Goal: Task Accomplishment & Management: Manage account settings

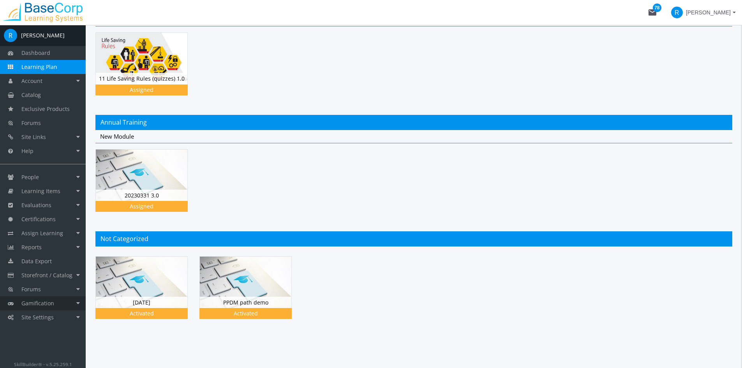
scroll to position [80, 0]
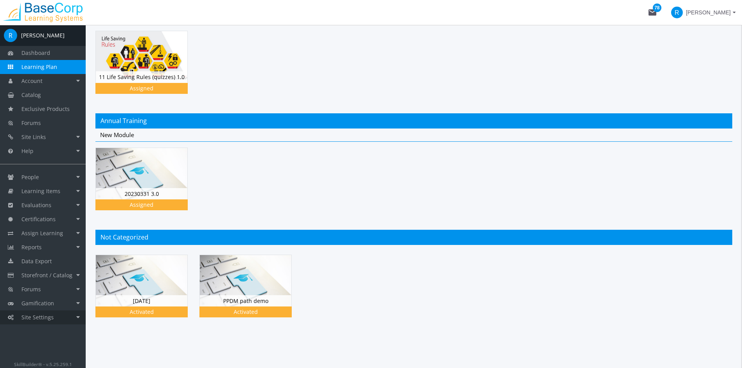
click at [76, 320] on link "Site Settings" at bounding box center [43, 317] width 86 height 14
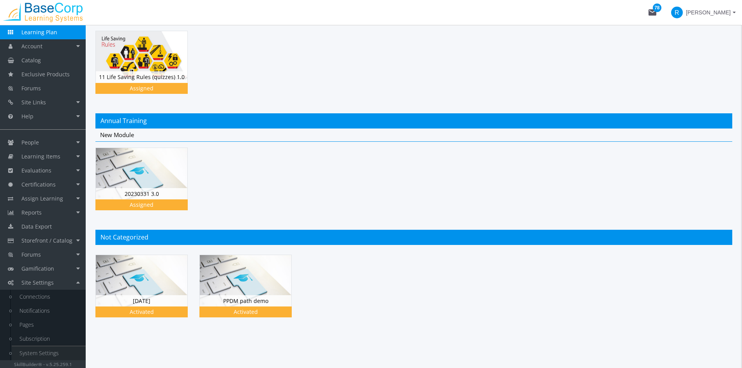
click at [56, 353] on link "System Settings" at bounding box center [49, 353] width 74 height 14
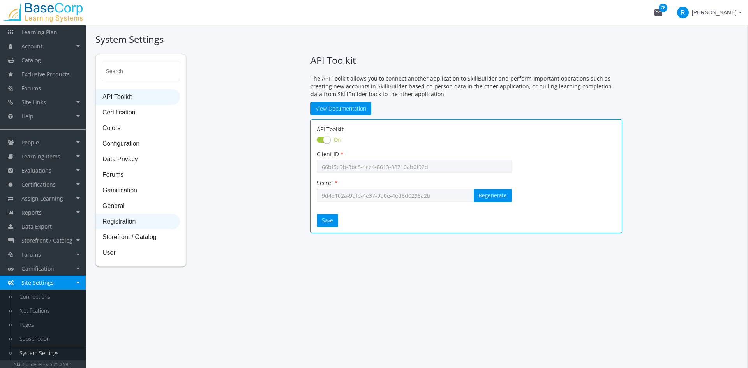
click at [160, 221] on span "Registration" at bounding box center [137, 222] width 83 height 16
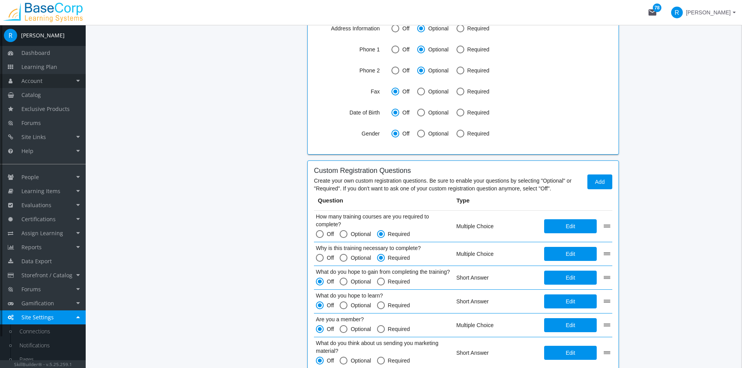
click at [65, 81] on link "Account" at bounding box center [43, 81] width 86 height 14
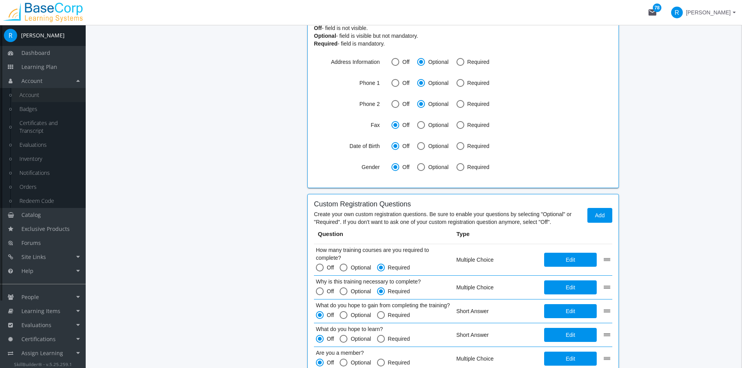
scroll to position [579, 0]
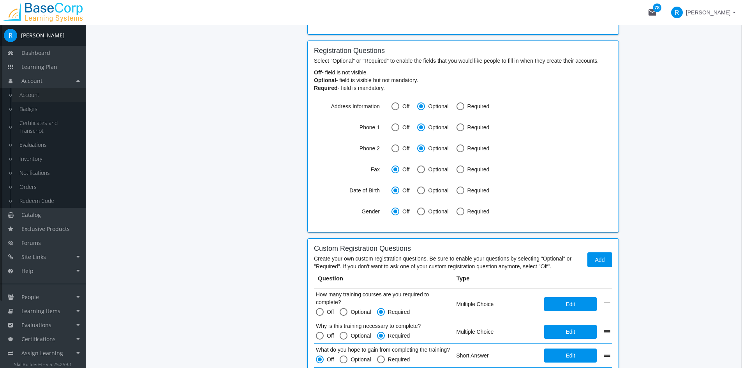
click at [30, 90] on link "Account" at bounding box center [49, 95] width 74 height 14
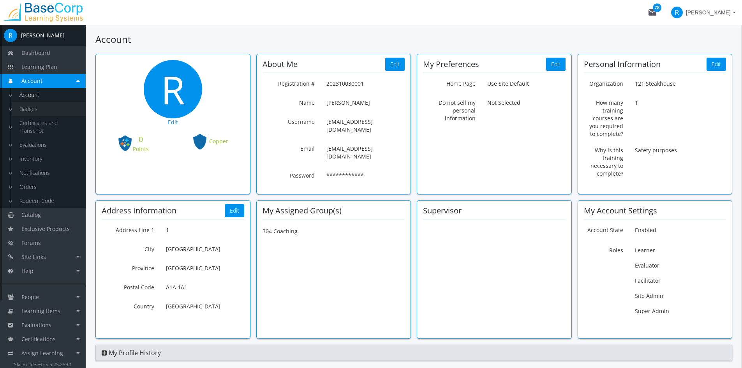
click at [39, 111] on link "Badges" at bounding box center [49, 109] width 74 height 14
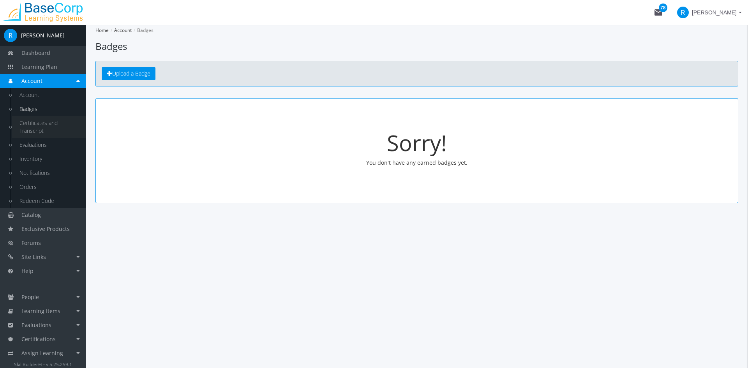
click at [46, 128] on link "Certificates and Transcript" at bounding box center [49, 127] width 74 height 22
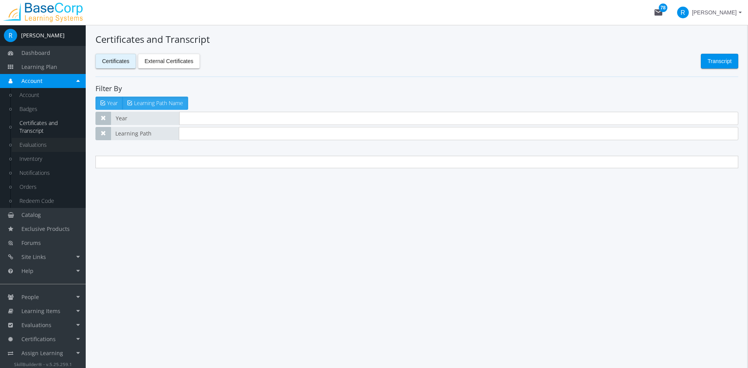
click at [43, 143] on link "Evaluations" at bounding box center [49, 145] width 74 height 14
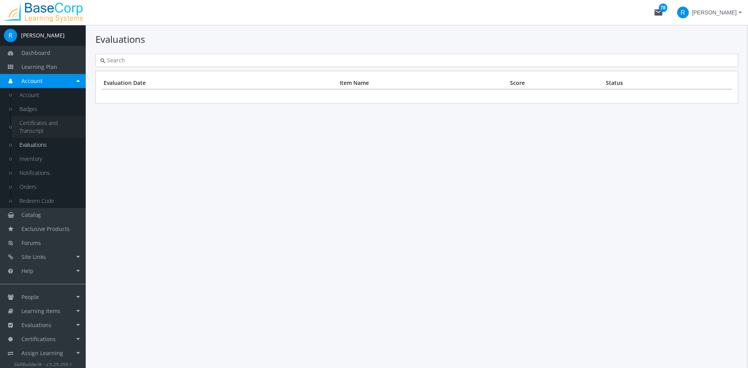
click at [39, 127] on link "Certificates and Transcript" at bounding box center [49, 127] width 74 height 22
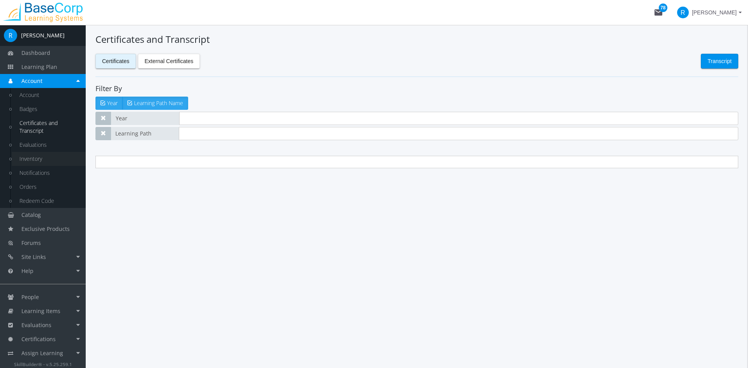
click at [36, 161] on link "Inventory" at bounding box center [49, 159] width 74 height 14
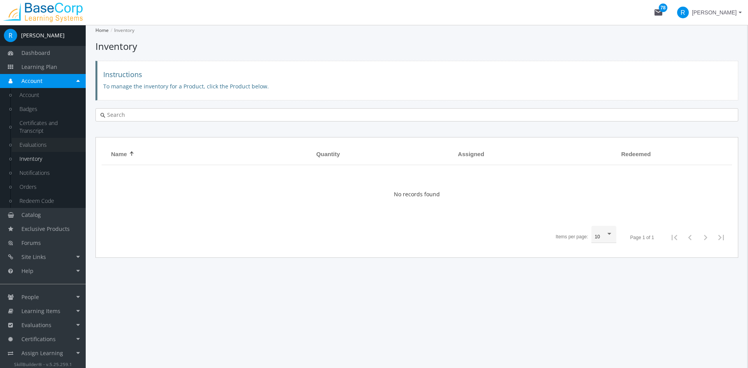
click at [46, 149] on link "Evaluations" at bounding box center [49, 145] width 74 height 14
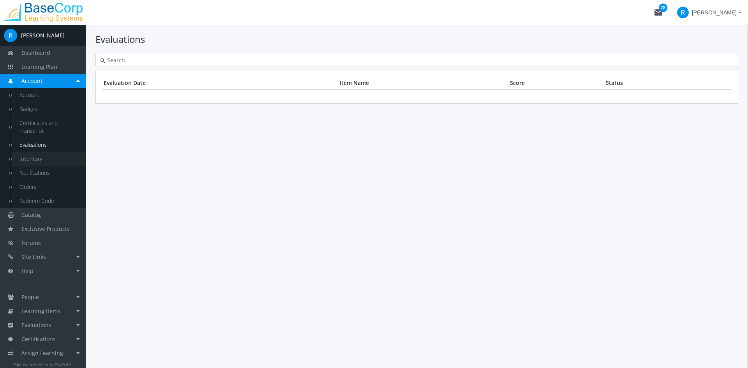
click at [55, 161] on link "Inventory" at bounding box center [49, 159] width 74 height 14
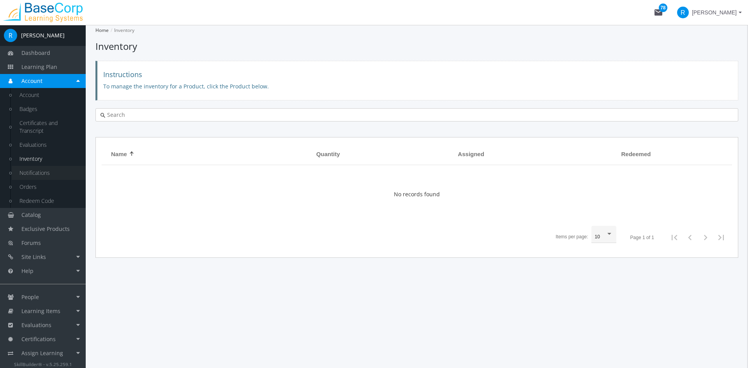
click at [58, 169] on link "Notifications" at bounding box center [49, 173] width 74 height 14
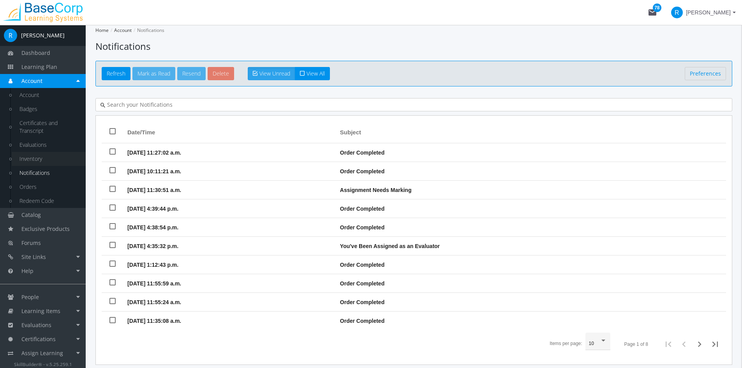
click at [57, 159] on link "Inventory" at bounding box center [49, 159] width 74 height 14
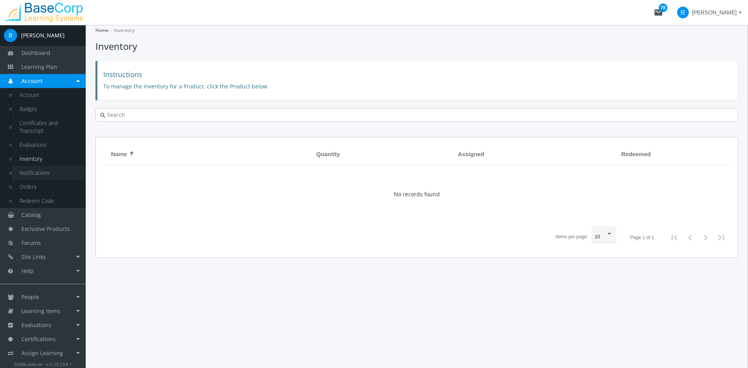
click at [55, 169] on link "Notifications" at bounding box center [49, 173] width 74 height 14
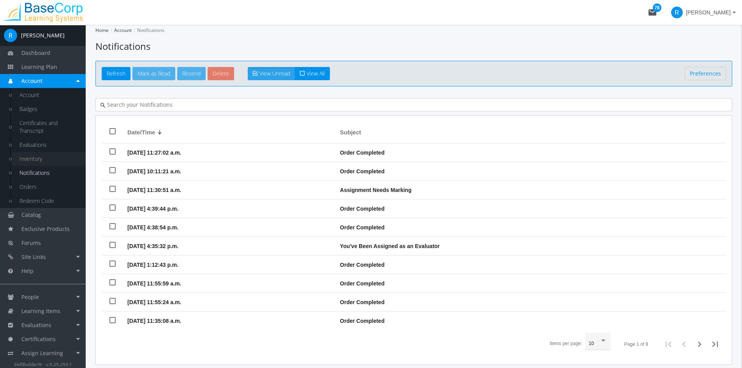
click at [48, 156] on link "Inventory" at bounding box center [49, 159] width 74 height 14
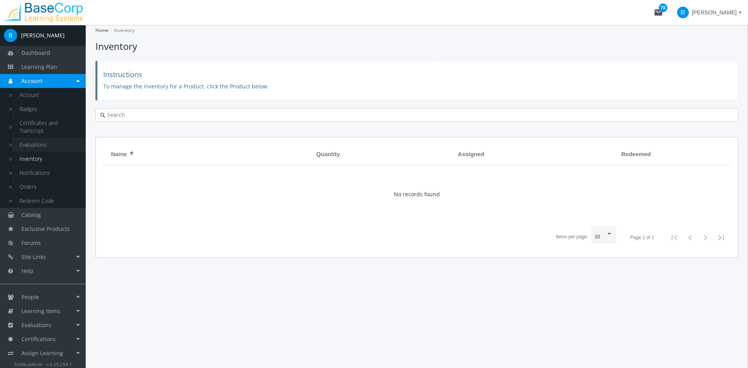
click at [60, 144] on link "Evaluations" at bounding box center [49, 145] width 74 height 14
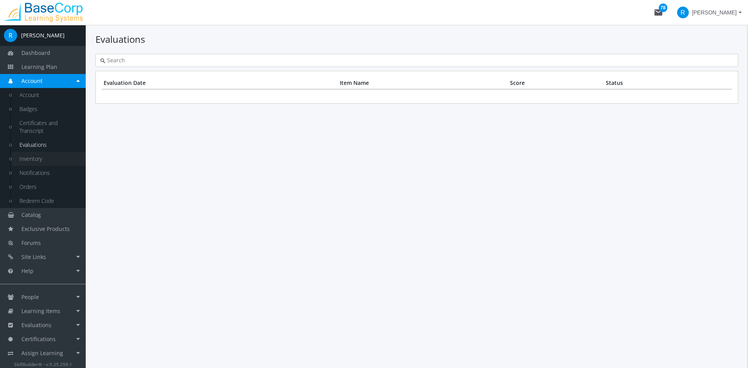
click at [66, 156] on link "Inventory" at bounding box center [49, 159] width 74 height 14
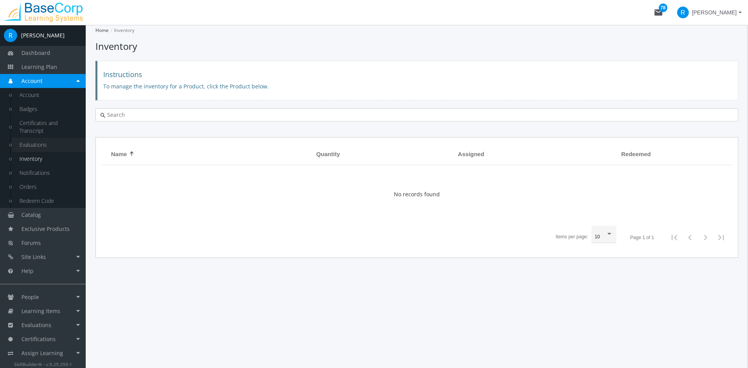
click at [62, 145] on link "Evaluations" at bounding box center [49, 145] width 74 height 14
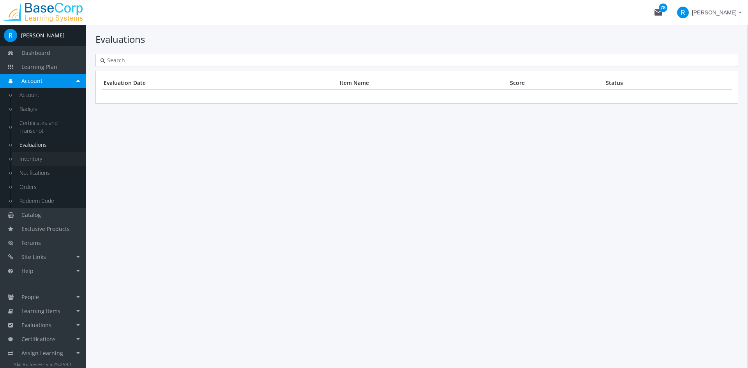
click at [59, 160] on link "Inventory" at bounding box center [49, 159] width 74 height 14
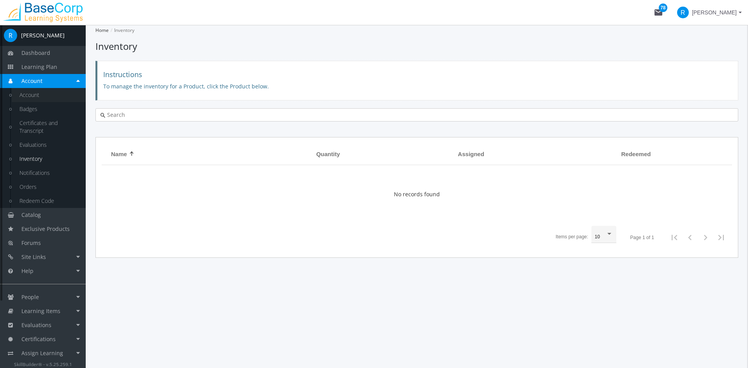
click at [32, 97] on link "Account" at bounding box center [49, 95] width 74 height 14
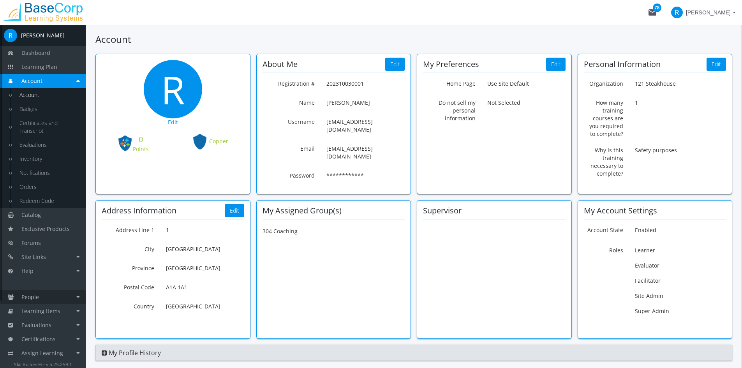
click at [32, 297] on span "People" at bounding box center [30, 296] width 18 height 7
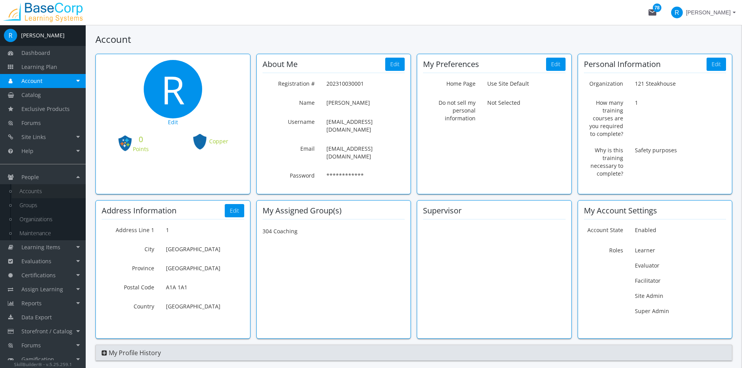
click at [35, 188] on link "Accounts" at bounding box center [49, 191] width 74 height 14
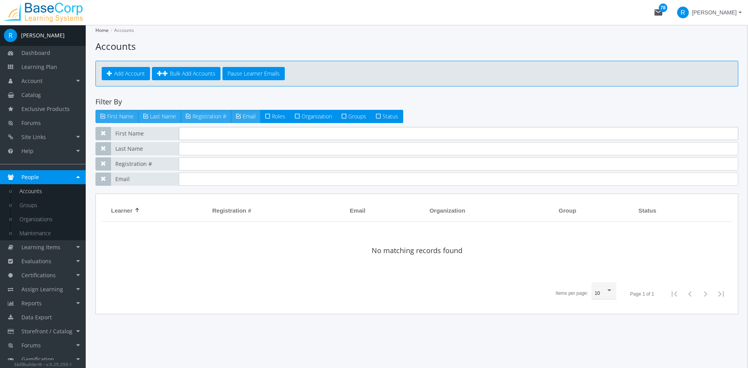
click at [197, 136] on input "text" at bounding box center [458, 133] width 559 height 13
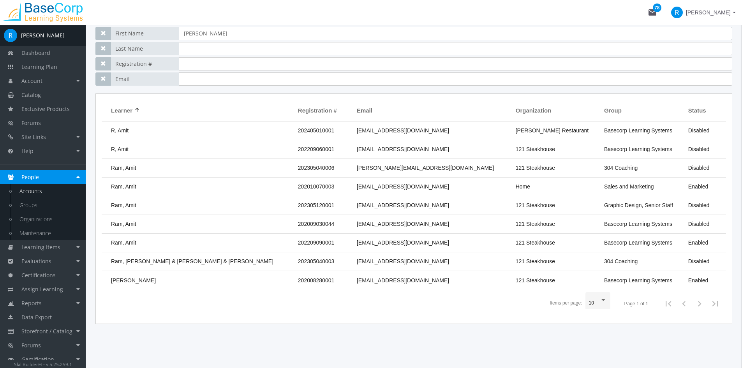
scroll to position [103, 0]
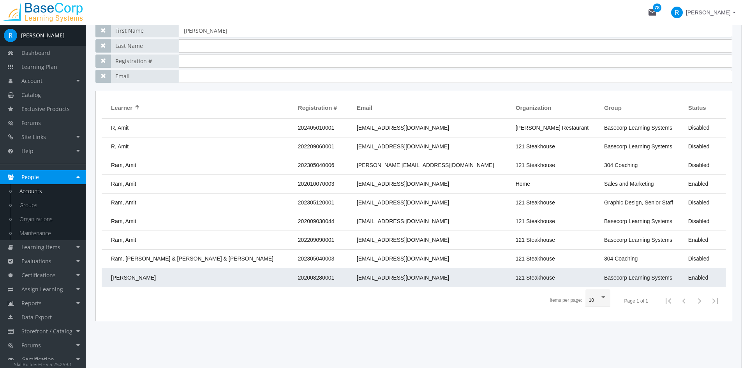
type input "[PERSON_NAME]"
click at [206, 275] on td "[PERSON_NAME]" at bounding box center [198, 277] width 192 height 19
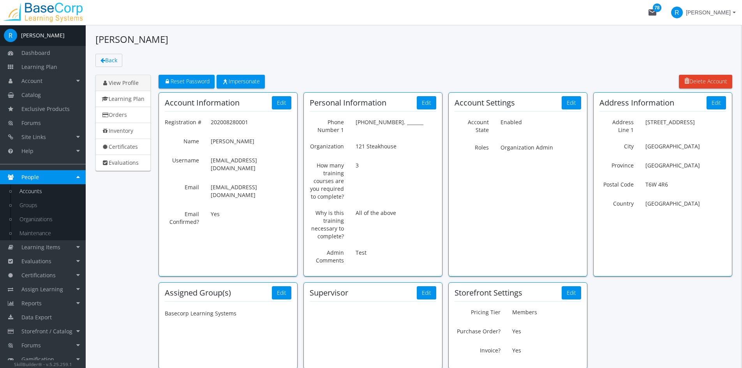
click at [720, 15] on span "[PERSON_NAME]" at bounding box center [708, 12] width 45 height 14
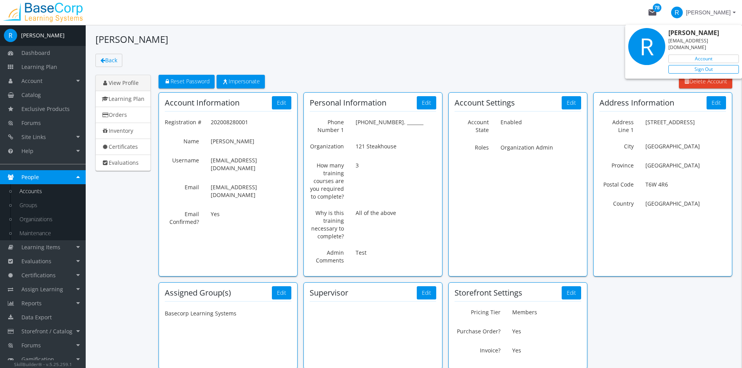
click at [704, 65] on link "Sign Out" at bounding box center [703, 69] width 71 height 9
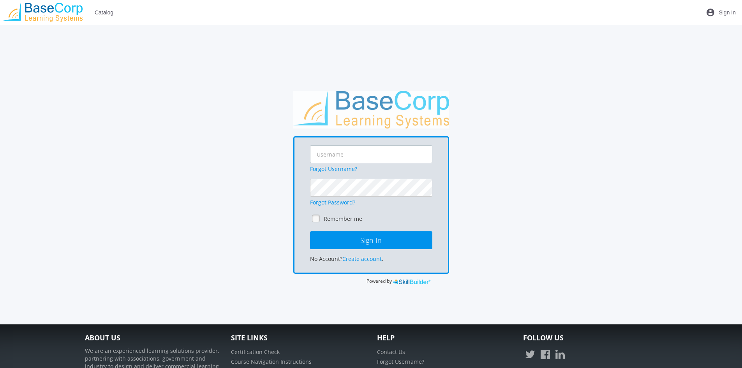
type input "[EMAIL_ADDRESS][DOMAIN_NAME]"
